Goal: Task Accomplishment & Management: Complete application form

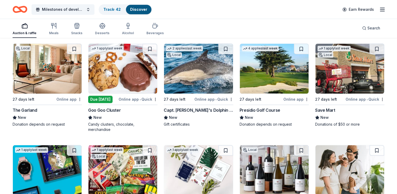
scroll to position [4522, 0]
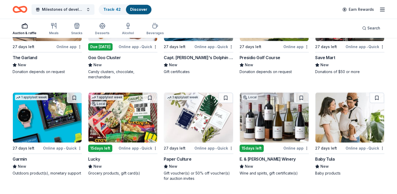
click at [262, 121] on img at bounding box center [274, 117] width 69 height 50
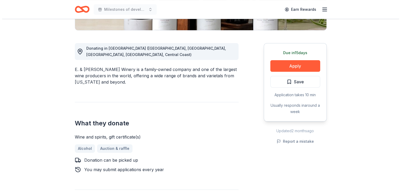
scroll to position [131, 0]
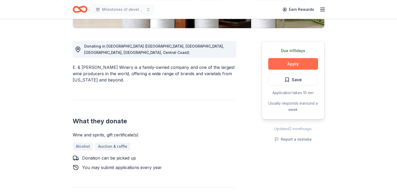
click at [288, 64] on button "Apply" at bounding box center [293, 64] width 50 height 12
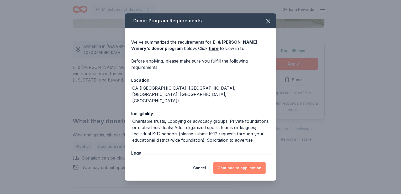
click at [248, 166] on button "Continue to application" at bounding box center [239, 167] width 52 height 13
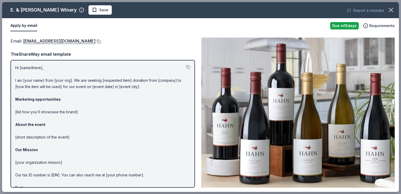
click at [96, 42] on button at bounding box center [98, 41] width 5 height 4
click at [96, 41] on button at bounding box center [98, 41] width 5 height 4
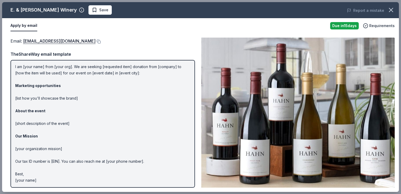
scroll to position [0, 0]
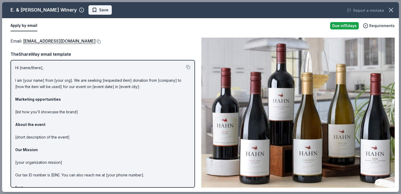
click at [88, 10] on button "Save" at bounding box center [99, 9] width 23 height 9
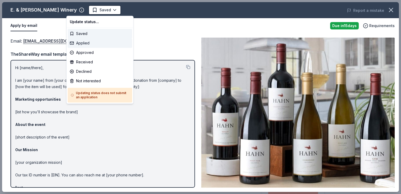
click at [81, 42] on div "Applied" at bounding box center [100, 42] width 65 height 9
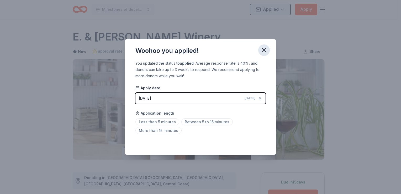
click at [263, 48] on icon "button" at bounding box center [263, 49] width 7 height 7
